Goal: Information Seeking & Learning: Learn about a topic

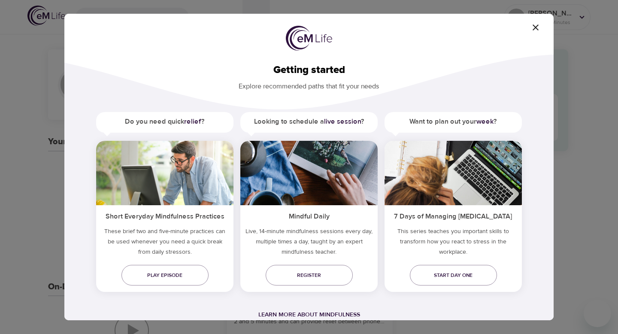
click at [538, 27] on icon "button" at bounding box center [536, 27] width 10 height 10
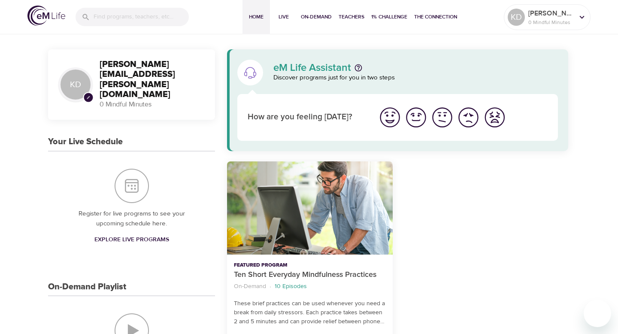
click at [499, 118] on img "I'm feeling worst" at bounding box center [495, 118] width 24 height 24
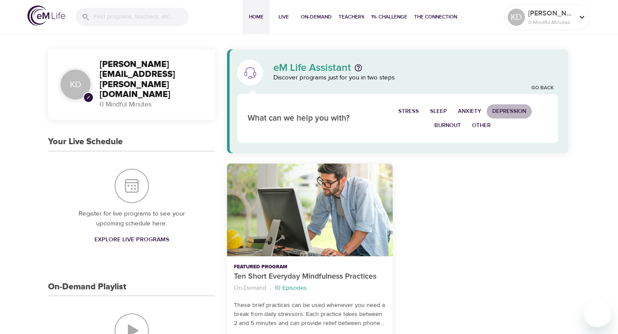
click at [514, 112] on span "Depression" at bounding box center [510, 112] width 34 height 10
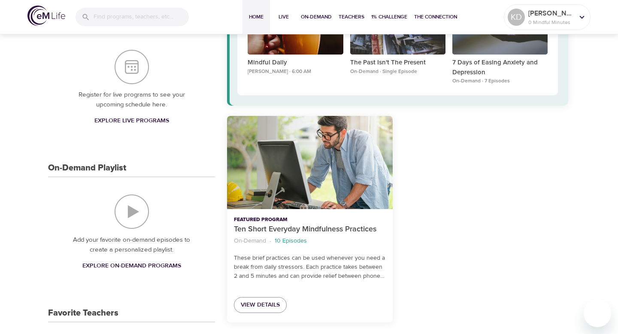
scroll to position [119, 0]
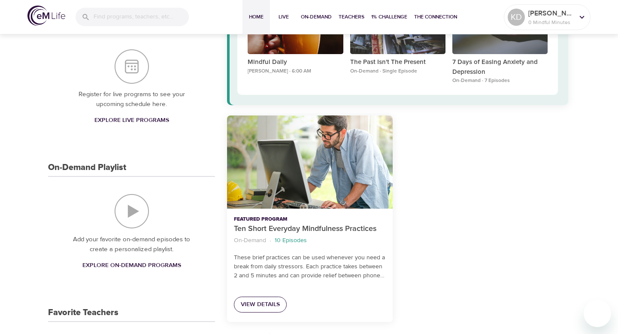
click at [254, 309] on span "View Details" at bounding box center [260, 304] width 39 height 11
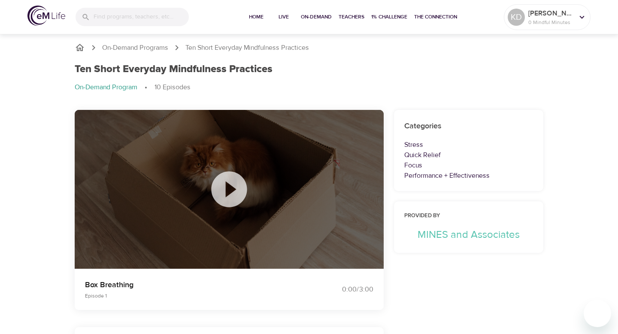
click at [225, 191] on icon at bounding box center [229, 189] width 36 height 36
